Goal: Information Seeking & Learning: Learn about a topic

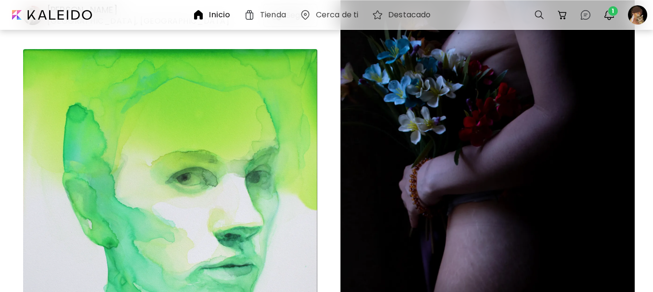
scroll to position [54713, 0]
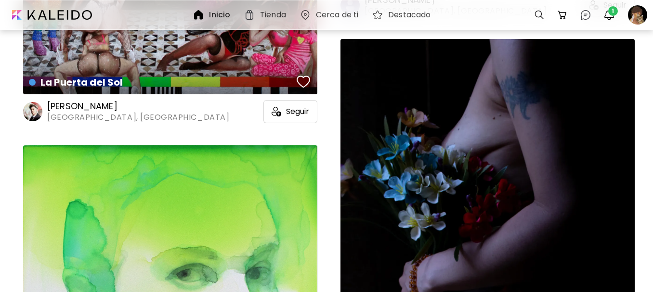
click at [99, 105] on h6 "Silvia Flechoso" at bounding box center [138, 107] width 182 height 12
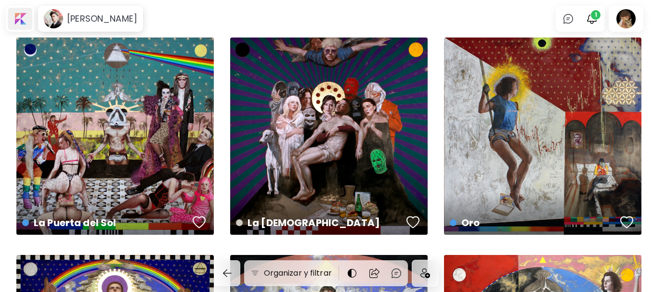
click at [23, 24] on div at bounding box center [20, 19] width 25 height 22
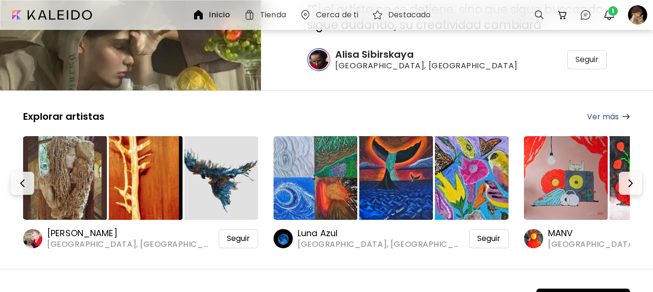
scroll to position [144, 0]
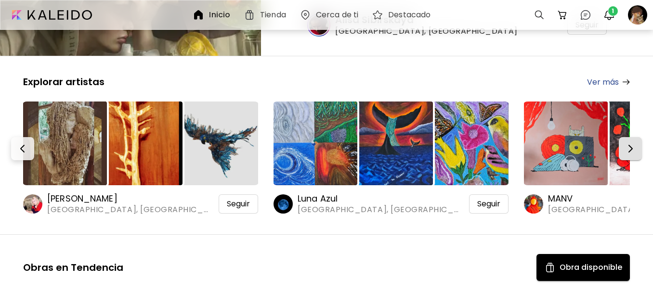
click at [636, 146] on img "button" at bounding box center [631, 149] width 12 height 12
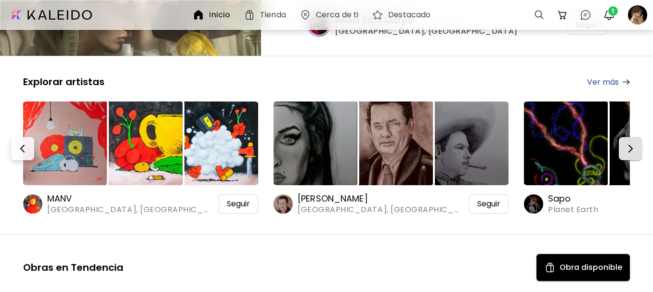
click at [636, 146] on img "button" at bounding box center [631, 149] width 12 height 12
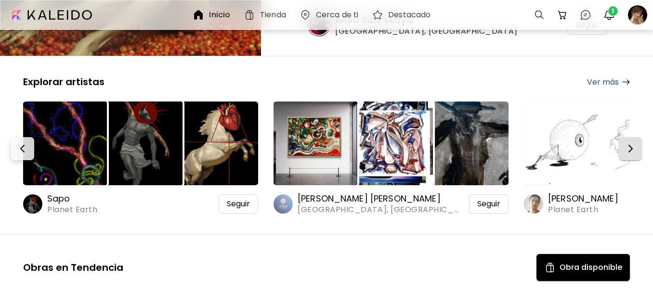
click at [636, 146] on img "button" at bounding box center [631, 149] width 12 height 12
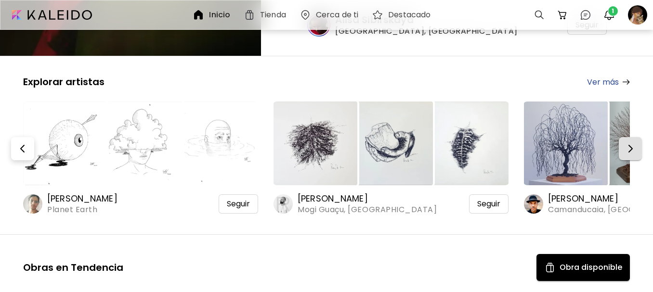
click at [636, 146] on img "button" at bounding box center [631, 149] width 12 height 12
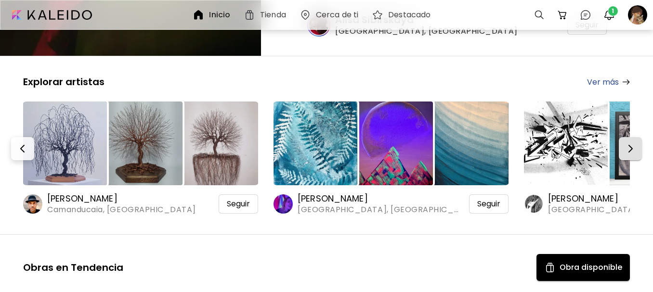
click at [636, 146] on img "button" at bounding box center [631, 149] width 12 height 12
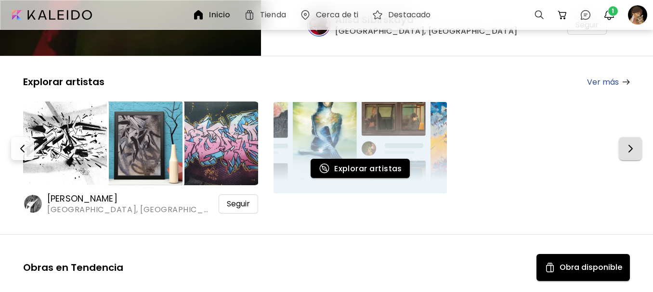
click at [636, 146] on img "button" at bounding box center [631, 149] width 12 height 12
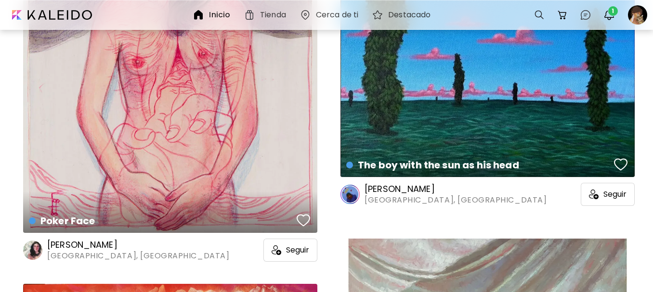
scroll to position [2215, 0]
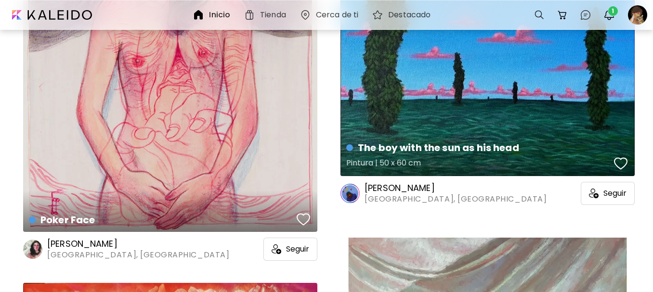
click at [453, 115] on div "The boy with the sun as his head Pintura | 50 x 60 cm" at bounding box center [488, 0] width 294 height 352
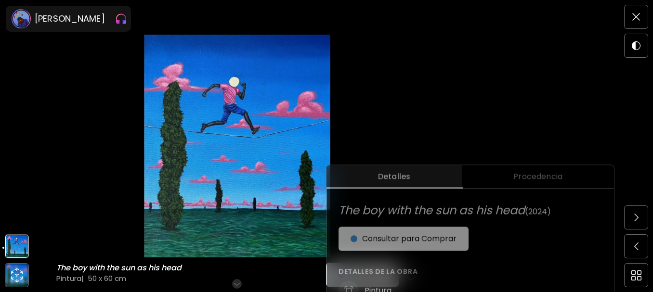
scroll to position [96, 0]
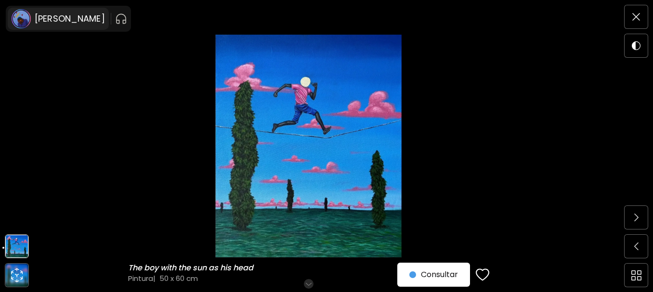
click at [61, 25] on div "Gavin Kendo" at bounding box center [58, 19] width 101 height 22
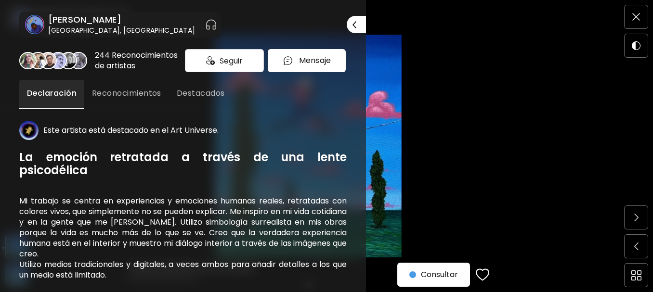
click at [71, 17] on h6 "Gavin Kendo" at bounding box center [121, 20] width 147 height 12
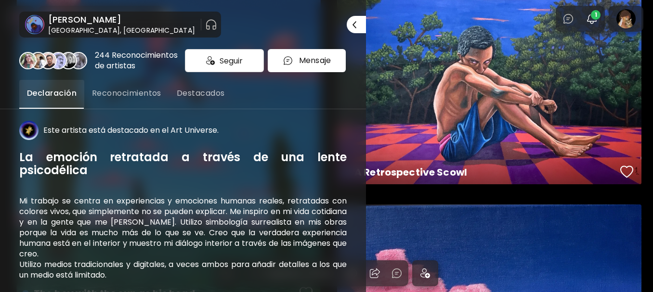
scroll to position [352, 0]
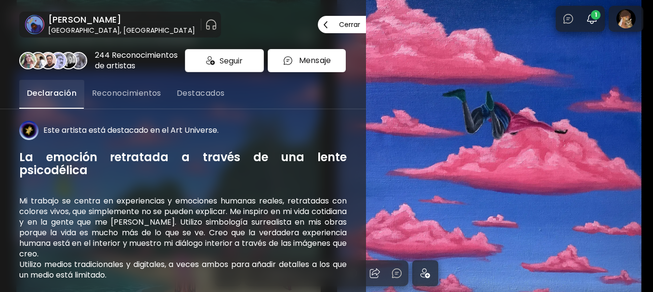
click at [345, 24] on p "Cerrar" at bounding box center [349, 24] width 21 height 7
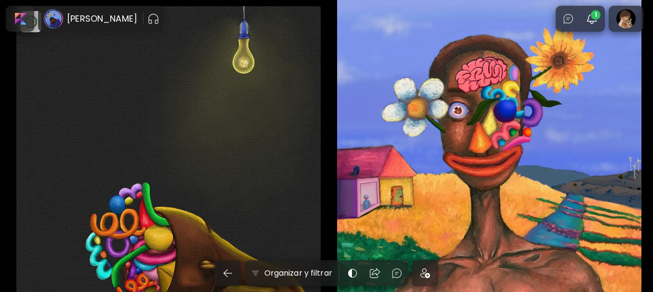
scroll to position [6770, 0]
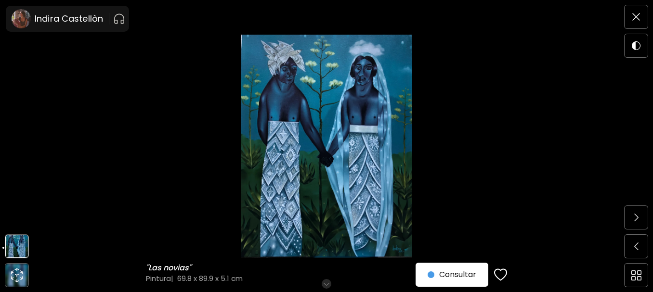
click at [411, 141] on img at bounding box center [326, 146] width 572 height 223
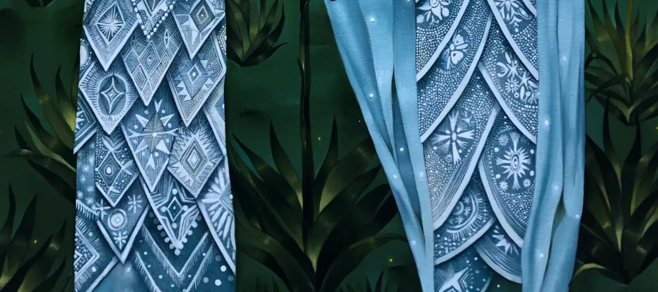
scroll to position [507, 0]
